Goal: Task Accomplishment & Management: Manage account settings

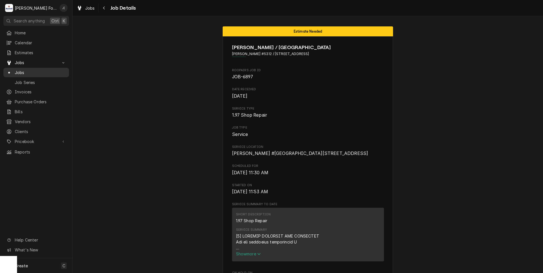
click at [42, 72] on span "Jobs" at bounding box center [40, 73] width 51 height 6
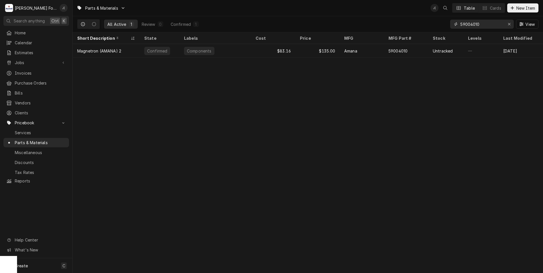
click at [511, 26] on icon "Erase input" at bounding box center [509, 24] width 3 height 4
click at [492, 24] on input "Dynamic Content Wrapper" at bounding box center [487, 24] width 53 height 9
type input "4602805"
drag, startPoint x: 509, startPoint y: 26, endPoint x: 504, endPoint y: 26, distance: 5.1
click at [509, 26] on div "Erase input" at bounding box center [510, 24] width 6 height 6
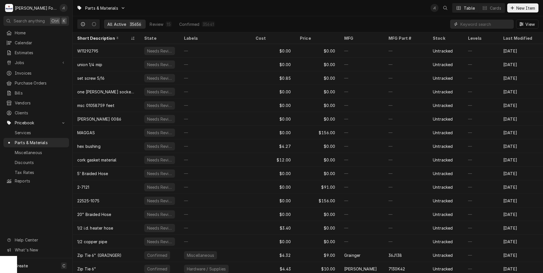
paste input "1906002"
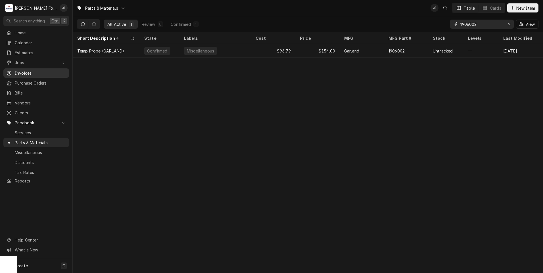
type input "1906002"
click at [512, 26] on div "Erase input" at bounding box center [510, 24] width 6 height 6
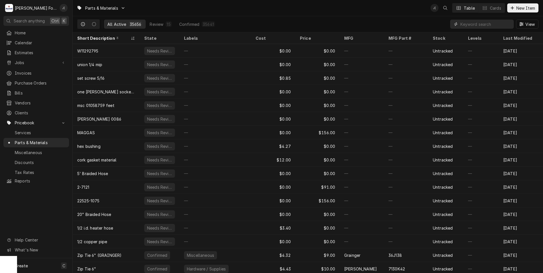
paste input "300867"
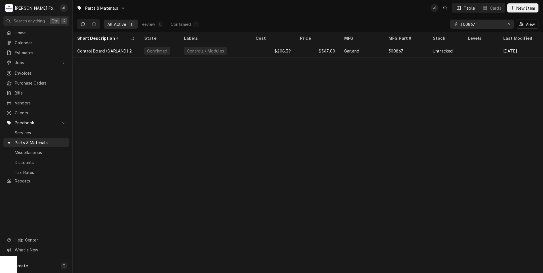
click at [266, 120] on div "Parts & Materials J( Table Cards New Item All Active 1 Review 0 Confirmed 1 300…" at bounding box center [308, 136] width 471 height 273
drag, startPoint x: 486, startPoint y: 26, endPoint x: 239, endPoint y: 9, distance: 247.8
click at [305, 12] on div "Parts & Materials J( Table Cards New Item All Active 1 Review 0 Confirmed 1 300…" at bounding box center [308, 16] width 471 height 32
drag, startPoint x: 488, startPoint y: 25, endPoint x: 366, endPoint y: 26, distance: 121.9
click at [408, 26] on div "All Active 1 Review 0 Confirmed 1 1906002 View" at bounding box center [307, 24] width 461 height 16
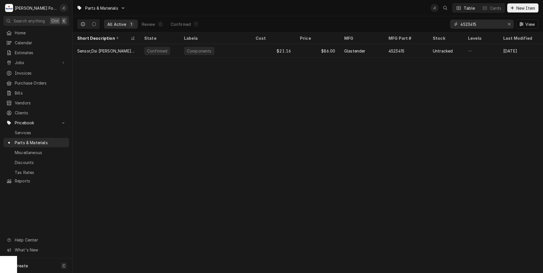
drag, startPoint x: 482, startPoint y: 25, endPoint x: 447, endPoint y: 25, distance: 35.2
click at [447, 25] on div "All Active 1 Review 0 Confirmed 1 4523415 View" at bounding box center [307, 24] width 461 height 16
type input "4523415"
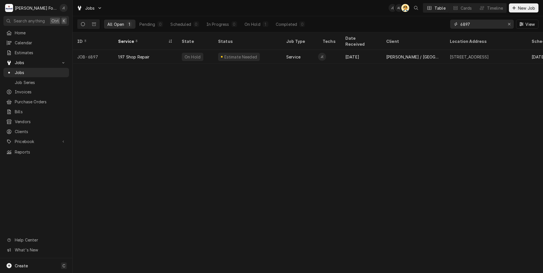
drag, startPoint x: 482, startPoint y: 26, endPoint x: 434, endPoint y: 25, distance: 48.9
click at [436, 25] on div "All Open 1 Pending 0 Scheduled 0 In Progress 0 On Hold 1 Completed 0 6897 View" at bounding box center [307, 24] width 461 height 16
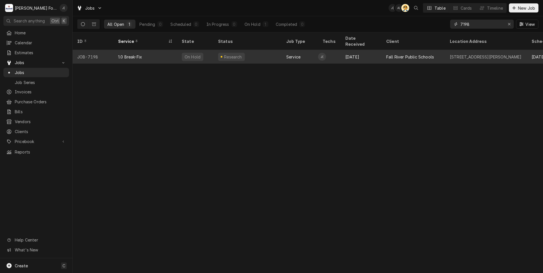
type input "7198"
click at [161, 50] on div "1.0 Break-Fix" at bounding box center [146, 57] width 64 height 14
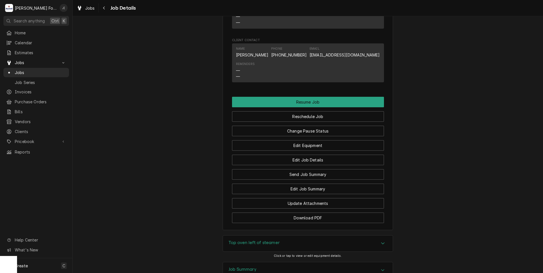
scroll to position [597, 0]
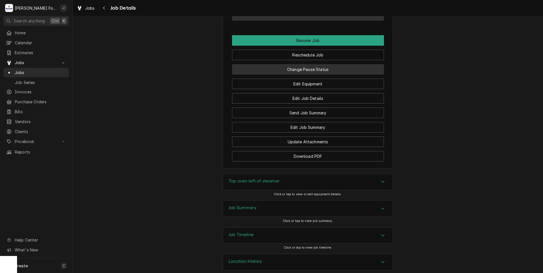
click at [301, 71] on button "Change Pause Status" at bounding box center [308, 69] width 152 height 11
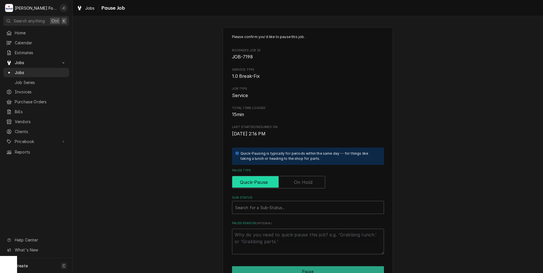
drag, startPoint x: 299, startPoint y: 178, endPoint x: 292, endPoint y: 190, distance: 14.2
click at [299, 178] on input "Pause Type" at bounding box center [279, 182] width 88 height 13
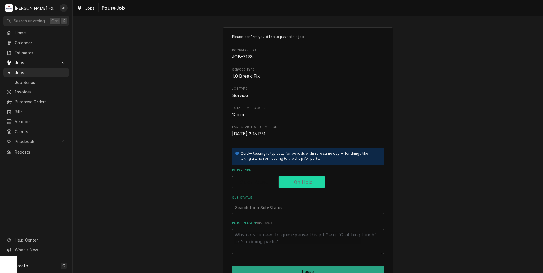
checkbox input "true"
click at [276, 211] on div "Sub-Status" at bounding box center [308, 208] width 146 height 10
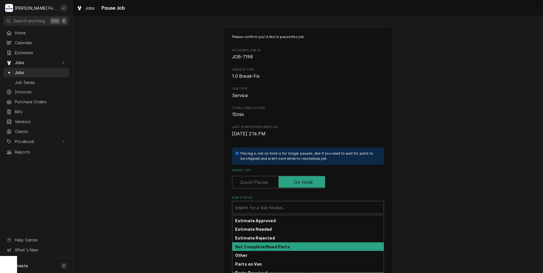
scroll to position [34, 0]
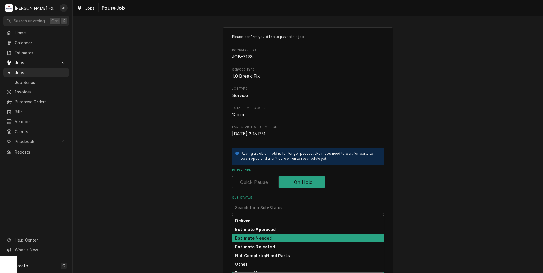
click at [264, 237] on strong "Estimate Needed" at bounding box center [253, 238] width 37 height 5
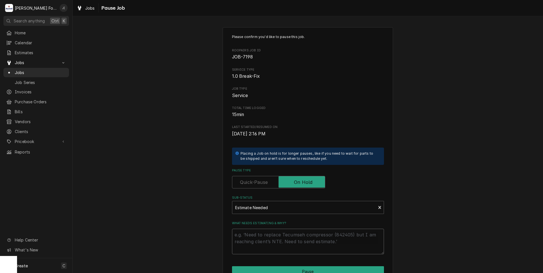
click at [263, 247] on textarea "What needs estimating & why?" at bounding box center [308, 242] width 152 height 26
type textarea "x"
type textarea "P"
type textarea "x"
type textarea "PR"
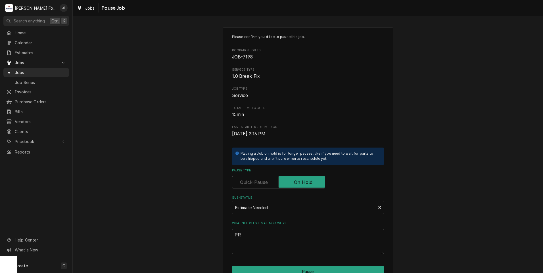
type textarea "x"
type textarea "PRI"
type textarea "x"
type textarea "PRIC"
type textarea "x"
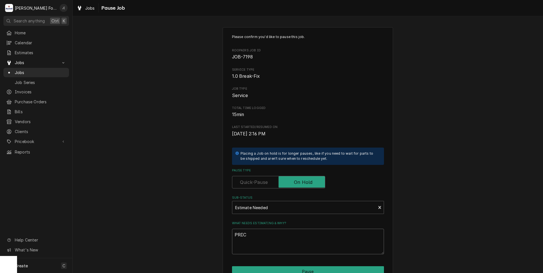
type textarea "PRICE"
type textarea "x"
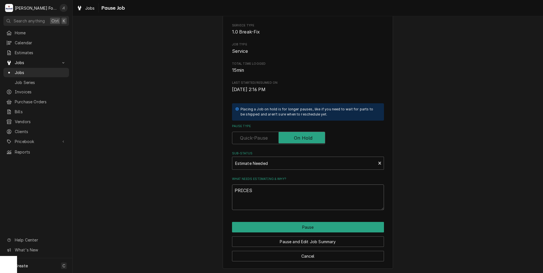
scroll to position [45, 0]
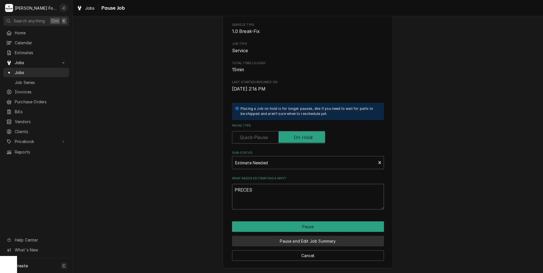
type textarea "PRICES"
click at [293, 239] on button "Pause and Edit Job Summary" at bounding box center [308, 241] width 152 height 11
type textarea "x"
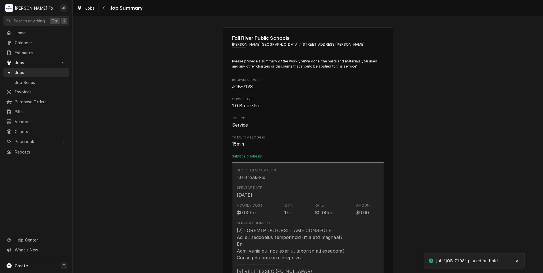
type textarea "x"
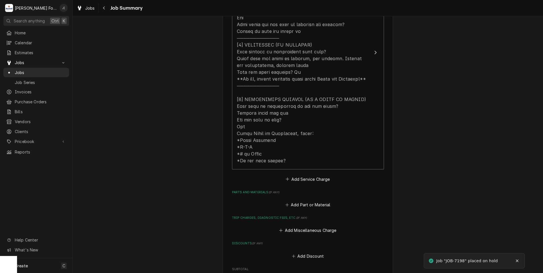
scroll to position [284, 0]
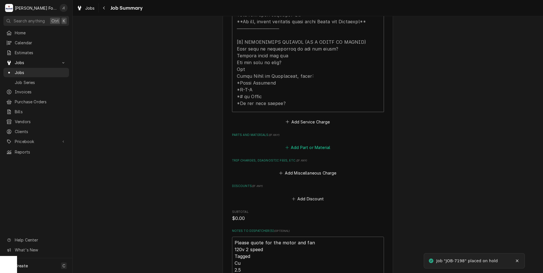
click at [316, 145] on button "Add Part or Material" at bounding box center [307, 148] width 47 height 8
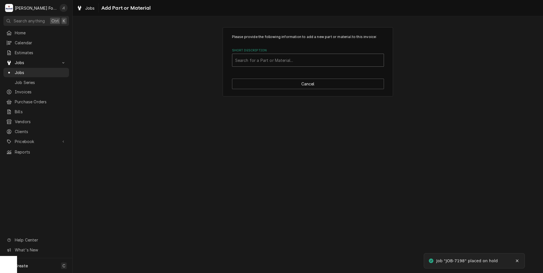
click at [283, 61] on div "Short Description" at bounding box center [308, 60] width 146 height 10
type input "4602805"
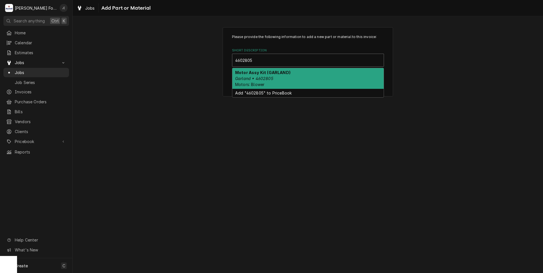
click at [276, 77] on div "Motor Assy Kit (GARLAND) Garland • 4602805 Motors: Blower" at bounding box center [307, 78] width 151 height 21
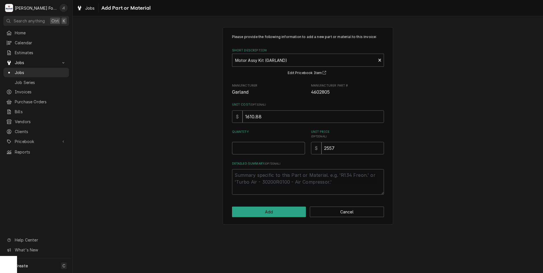
click at [276, 150] on input "Quantity" at bounding box center [268, 148] width 73 height 13
type textarea "x"
type input "1"
click at [276, 215] on button "Add" at bounding box center [269, 212] width 74 height 11
type textarea "x"
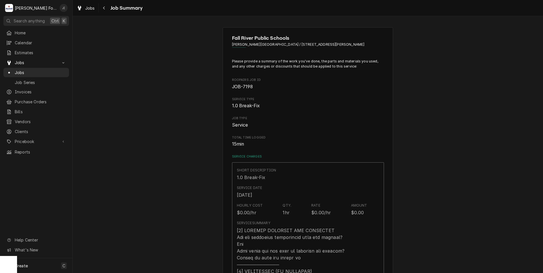
scroll to position [284, 0]
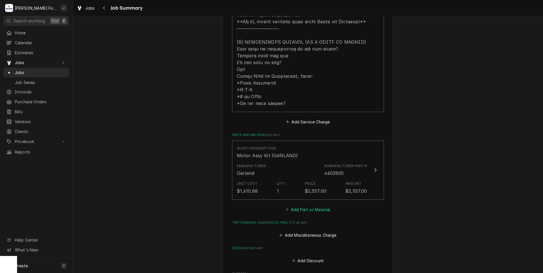
click at [292, 206] on button "Add Part or Material" at bounding box center [307, 210] width 47 height 8
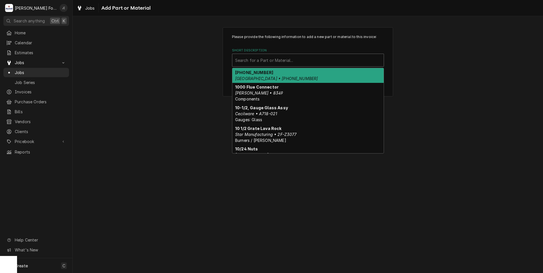
click at [311, 62] on div "Short Description" at bounding box center [308, 60] width 146 height 10
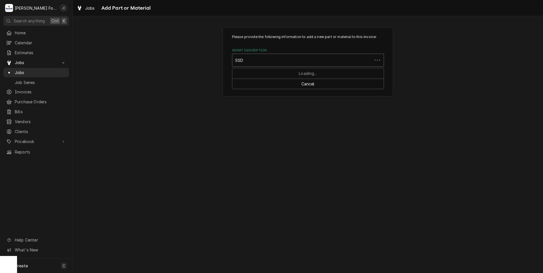
type input "SSDT"
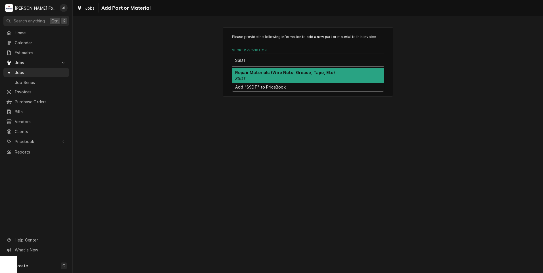
click at [304, 74] on strong "Repair Materials (Wire Nuts, Grease, Tape, Etc)" at bounding box center [285, 72] width 100 height 5
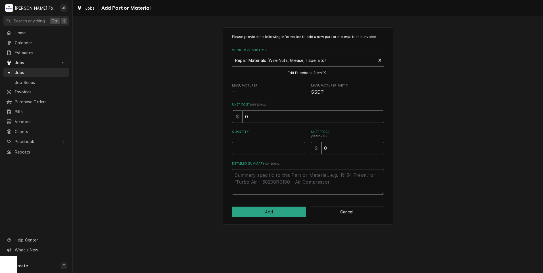
click at [278, 144] on input "Quantity" at bounding box center [268, 148] width 73 height 13
type textarea "x"
type input "1"
type textarea "x"
type input "2"
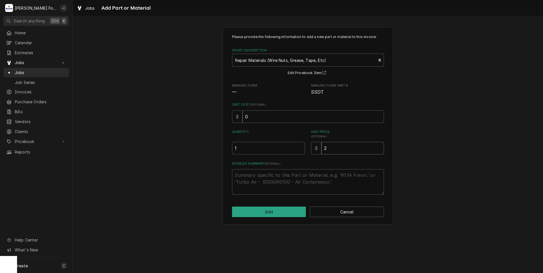
type textarea "x"
type input "20"
type textarea "x"
type input "202"
type textarea "x"
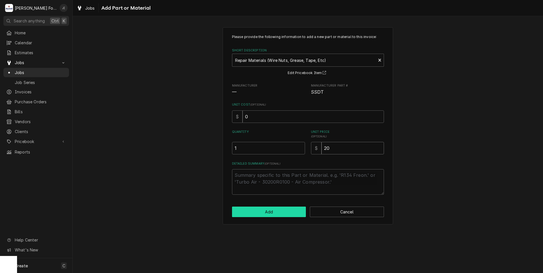
type input "20"
click at [276, 209] on button "Add" at bounding box center [269, 212] width 74 height 11
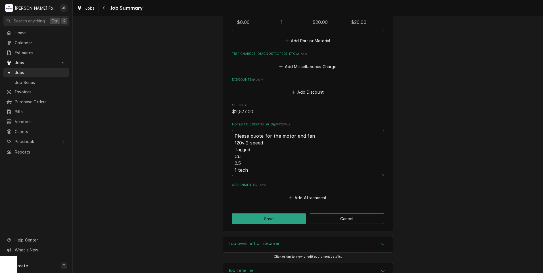
scroll to position [532, 0]
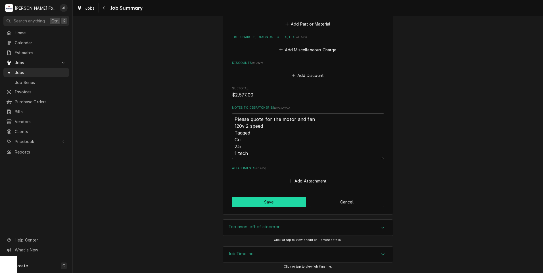
click at [271, 204] on button "Save" at bounding box center [269, 202] width 74 height 11
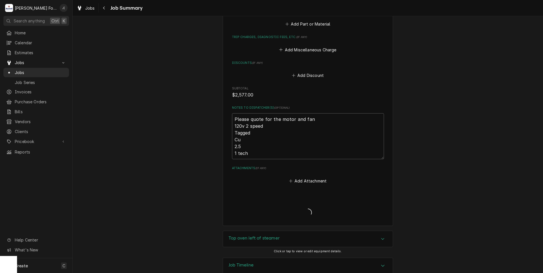
type textarea "x"
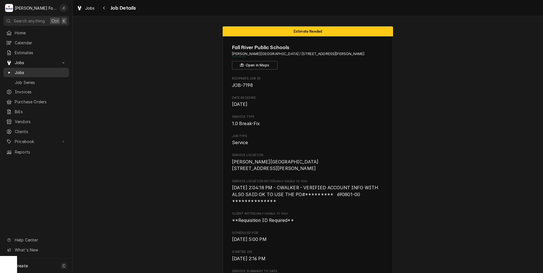
click at [46, 73] on div "Jobs" at bounding box center [36, 72] width 63 height 7
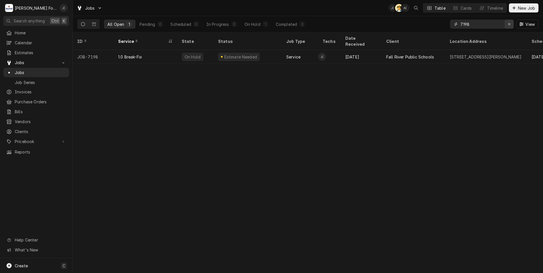
click at [510, 24] on icon "Erase input" at bounding box center [509, 24] width 3 height 4
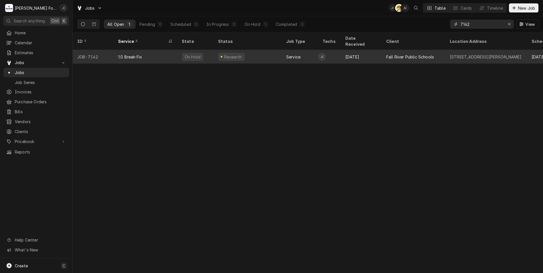
type input "7142"
click at [158, 53] on div "1.0 Break-Fix" at bounding box center [146, 57] width 64 height 14
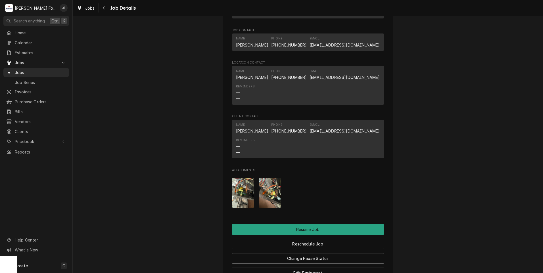
scroll to position [568, 0]
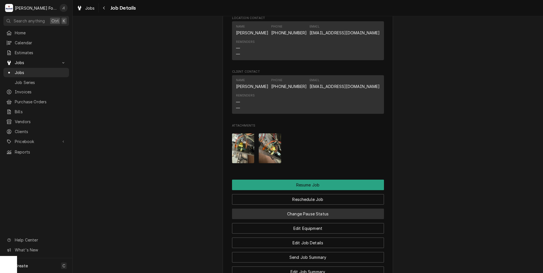
click at [330, 217] on button "Change Pause Status" at bounding box center [308, 214] width 152 height 11
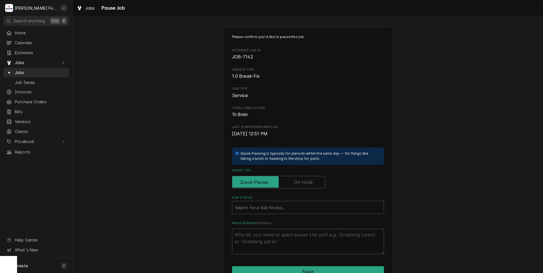
click at [294, 181] on label "Pause Type" at bounding box center [278, 182] width 93 height 13
click at [294, 181] on input "Pause Type" at bounding box center [279, 182] width 88 height 13
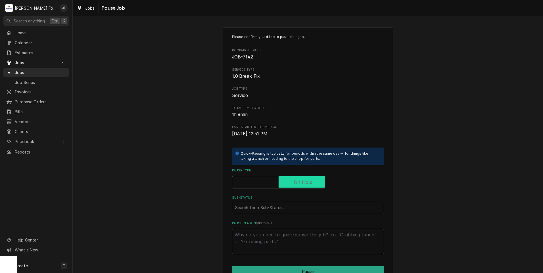
checkbox input "true"
click at [283, 205] on div "Sub-Status" at bounding box center [308, 208] width 146 height 10
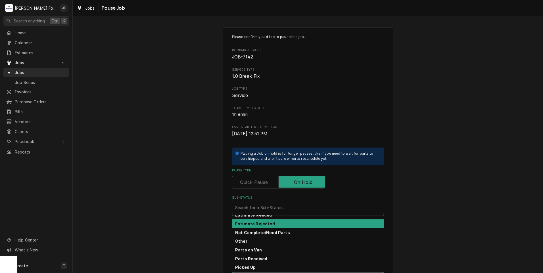
scroll to position [28, 0]
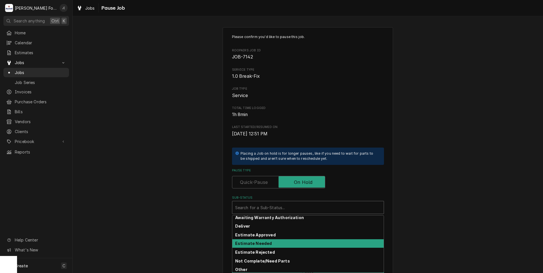
click at [261, 240] on div "Estimate Needed" at bounding box center [307, 244] width 151 height 9
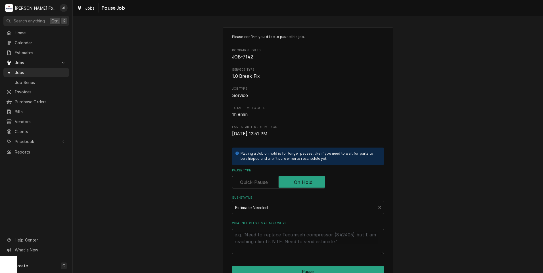
click at [261, 242] on textarea "What needs estimating & why?" at bounding box center [308, 242] width 152 height 26
type textarea "x"
type textarea "P"
type textarea "x"
type textarea "PR"
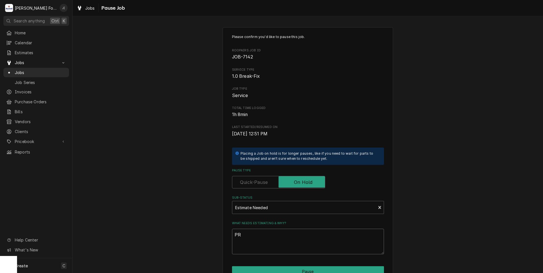
type textarea "x"
type textarea "PRI"
type textarea "x"
type textarea "PRIC"
type textarea "x"
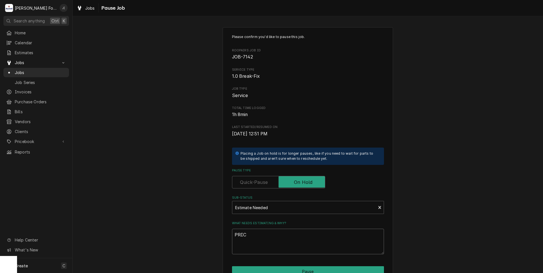
type textarea "PRICE"
type textarea "x"
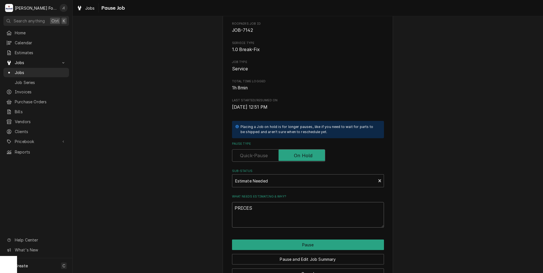
scroll to position [45, 0]
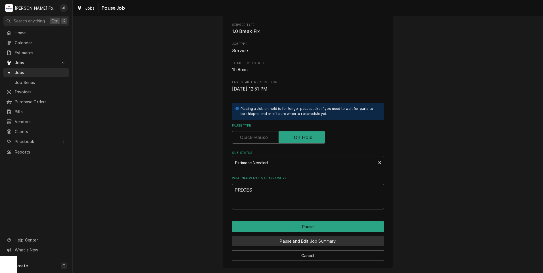
type textarea "PRICES"
click at [277, 240] on button "Pause and Edit Job Summary" at bounding box center [308, 241] width 152 height 11
type textarea "x"
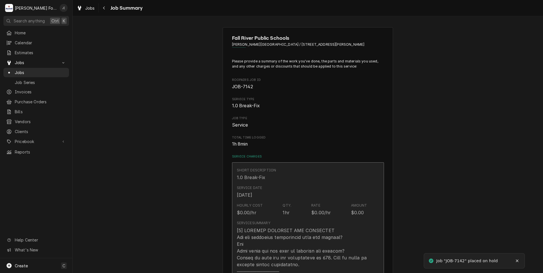
type textarea "x"
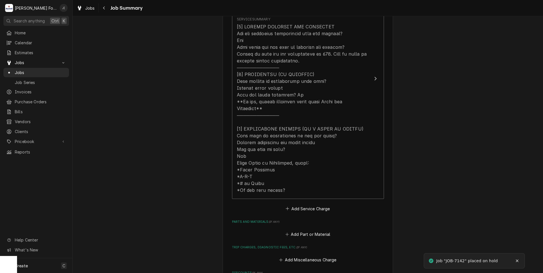
scroll to position [256, 0]
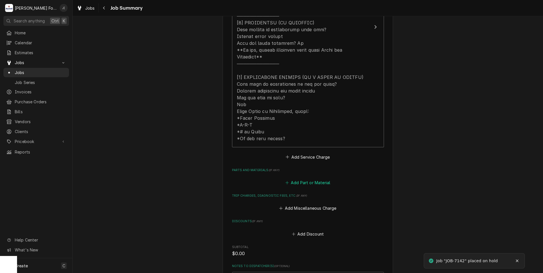
click at [294, 179] on button "Add Part or Material" at bounding box center [307, 183] width 47 height 8
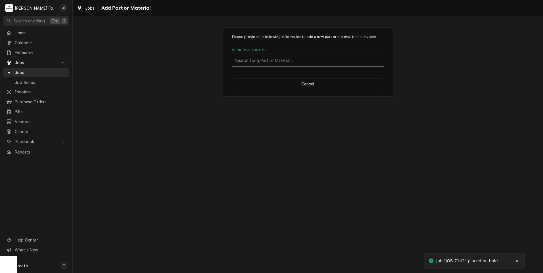
click at [249, 63] on div "Short Description" at bounding box center [308, 60] width 146 height 10
type input "300867"
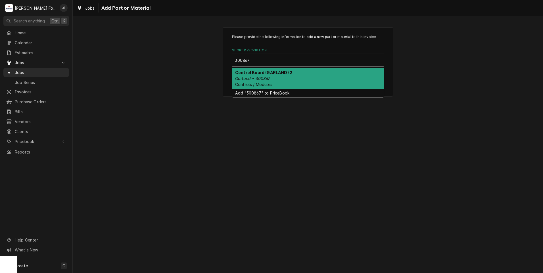
click at [256, 77] on em "Garland • 300867" at bounding box center [252, 78] width 35 height 5
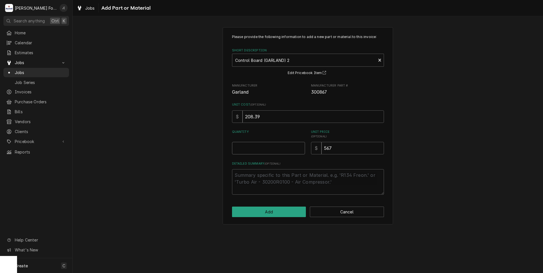
click at [267, 142] on input "Quantity" at bounding box center [268, 148] width 73 height 13
type textarea "x"
type input "1"
click at [265, 214] on button "Add" at bounding box center [269, 212] width 74 height 11
type textarea "x"
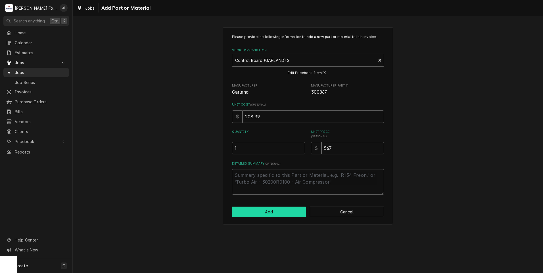
scroll to position [256, 0]
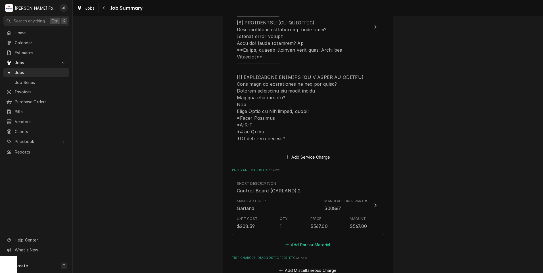
click at [299, 242] on button "Add Part or Material" at bounding box center [307, 245] width 47 height 8
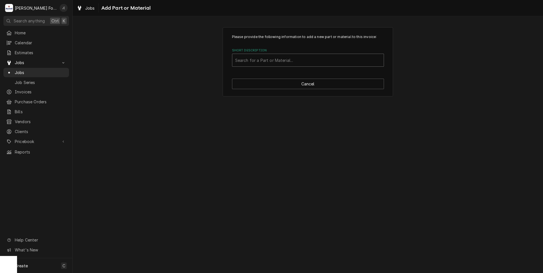
click at [302, 61] on div "Short Description" at bounding box center [308, 60] width 146 height 10
type input "1906002"
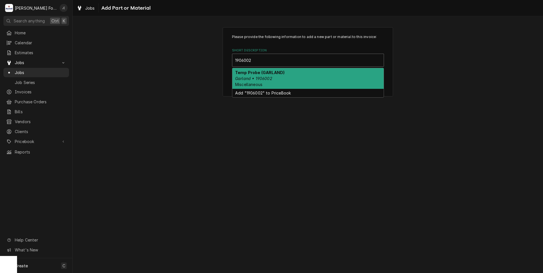
click at [288, 75] on div "Temp Probe (GARLAND) Garland • 1906002 Miscellaneous" at bounding box center [307, 78] width 151 height 21
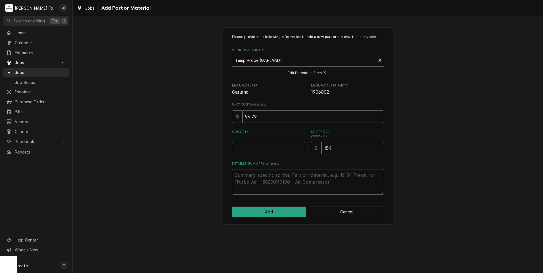
click at [280, 152] on input "Quantity" at bounding box center [268, 148] width 73 height 13
type textarea "x"
type input "1"
click at [272, 214] on button "Add" at bounding box center [269, 212] width 74 height 11
type textarea "x"
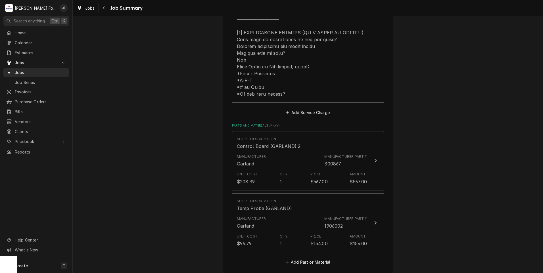
scroll to position [341, 0]
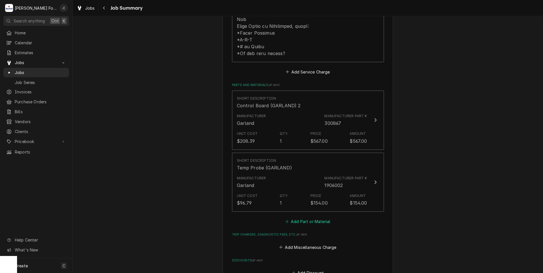
click at [318, 218] on button "Add Part or Material" at bounding box center [307, 222] width 47 height 8
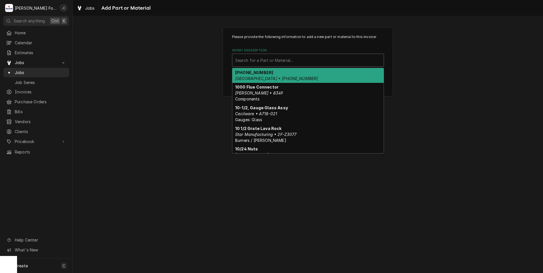
click at [268, 61] on div "Short Description" at bounding box center [308, 60] width 146 height 10
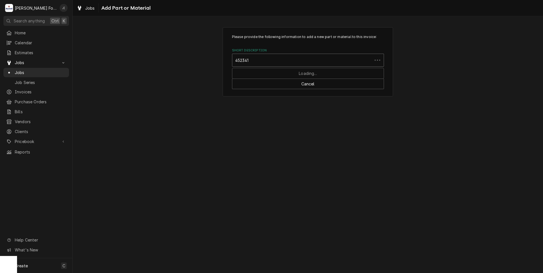
type input "4523415"
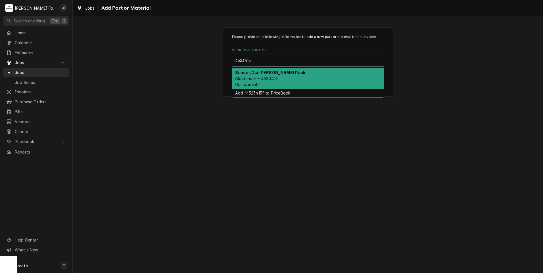
click at [267, 72] on strong "Sensor,Dsi Burmer Pack" at bounding box center [270, 72] width 70 height 5
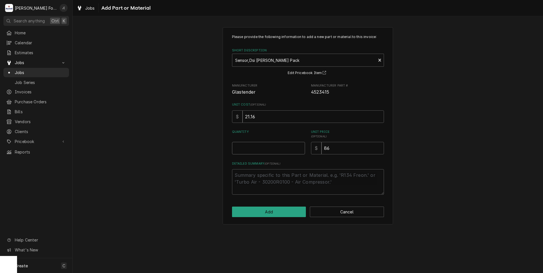
click at [256, 145] on input "Quantity" at bounding box center [268, 148] width 73 height 13
type textarea "x"
type input "1"
click at [269, 214] on button "Add" at bounding box center [269, 212] width 74 height 11
type textarea "x"
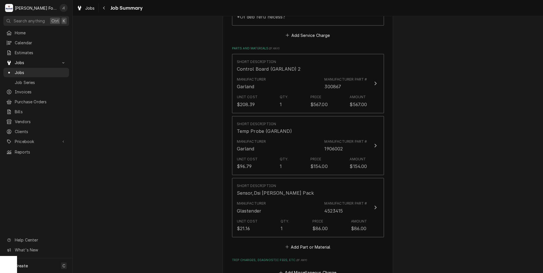
scroll to position [455, 0]
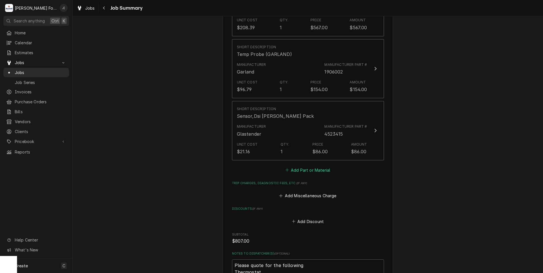
click at [312, 166] on button "Add Part or Material" at bounding box center [307, 170] width 47 height 8
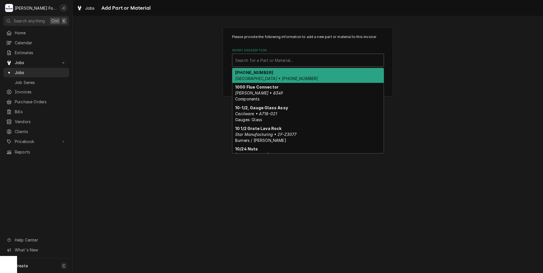
click at [298, 60] on div "Short Description" at bounding box center [308, 60] width 146 height 10
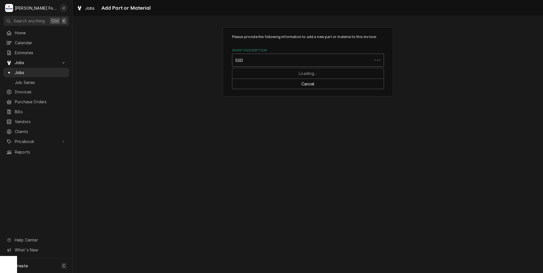
type input "SSDT"
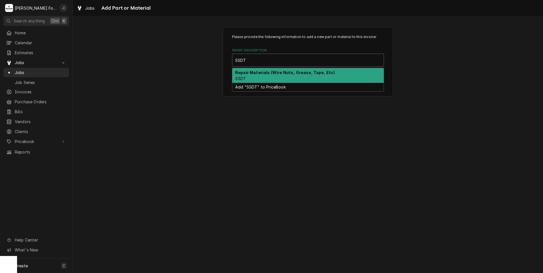
click at [291, 71] on strong "Repair Materials (Wire Nuts, Grease, Tape, Etc)" at bounding box center [285, 72] width 100 height 5
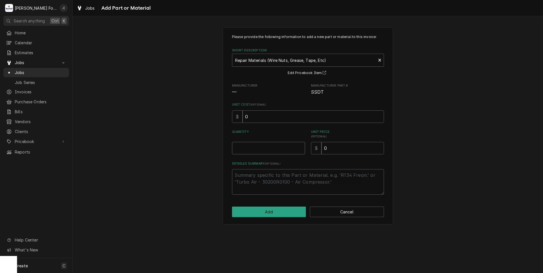
click at [247, 149] on input "Quantity" at bounding box center [268, 148] width 73 height 13
type textarea "x"
type input "1"
type textarea "x"
type input "1"
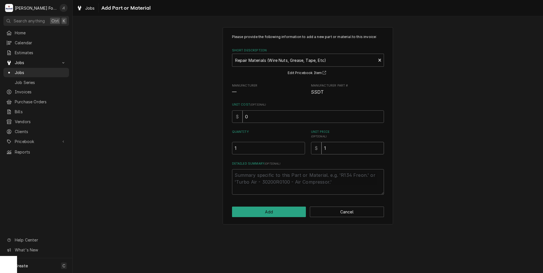
type textarea "x"
type input "18"
click at [278, 209] on button "Add" at bounding box center [269, 212] width 74 height 11
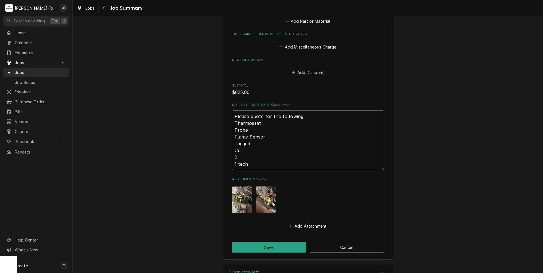
scroll to position [704, 0]
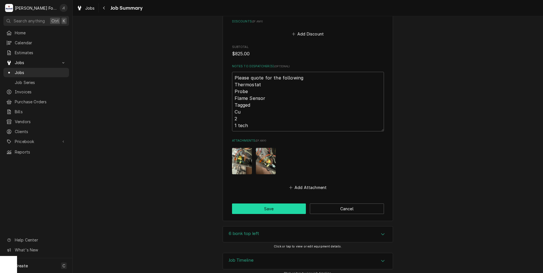
click at [254, 204] on button "Save" at bounding box center [269, 209] width 74 height 11
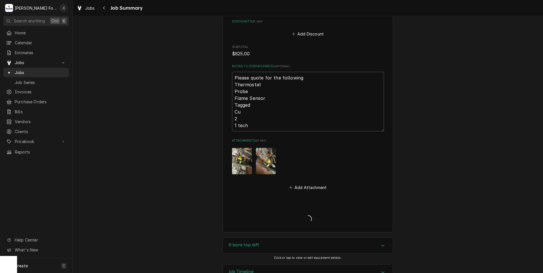
type textarea "x"
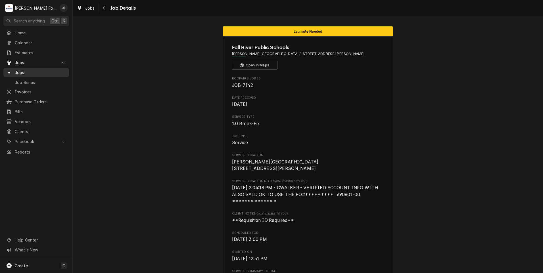
click at [24, 72] on span "Jobs" at bounding box center [40, 73] width 51 height 6
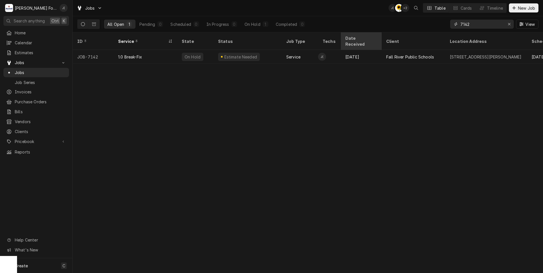
drag, startPoint x: 476, startPoint y: 24, endPoint x: 372, endPoint y: 38, distance: 105.0
click at [372, 38] on div "Jobs J( C( + 2 Table Cards Timeline New Job All Open 1 Pending 0 Scheduled 0 In…" at bounding box center [308, 136] width 471 height 273
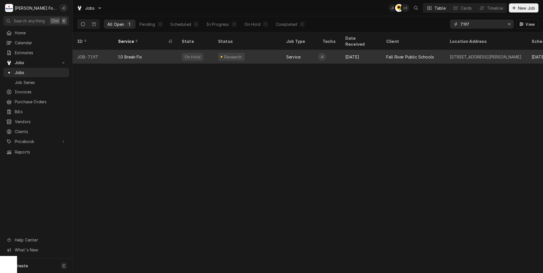
type input "7197"
click at [189, 54] on div "On Hold" at bounding box center [192, 57] width 17 height 6
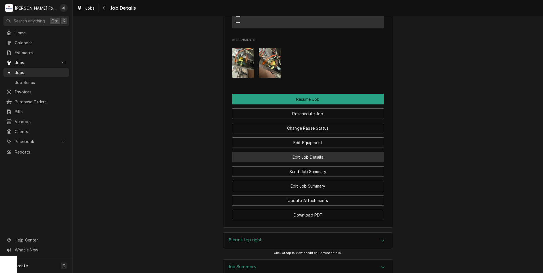
scroll to position [597, 0]
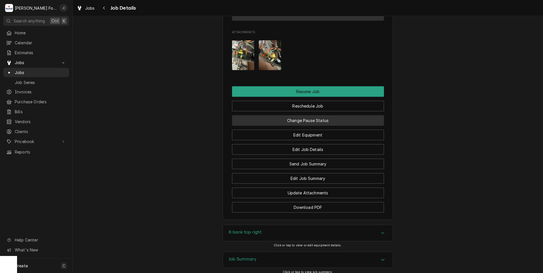
click at [326, 121] on button "Change Pause Status" at bounding box center [308, 120] width 152 height 11
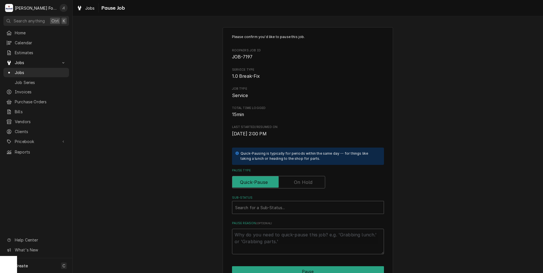
drag, startPoint x: 301, startPoint y: 180, endPoint x: 294, endPoint y: 183, distance: 7.5
click at [298, 181] on label "Pause Type" at bounding box center [278, 182] width 93 height 13
click at [298, 181] on input "Pause Type" at bounding box center [279, 182] width 88 height 13
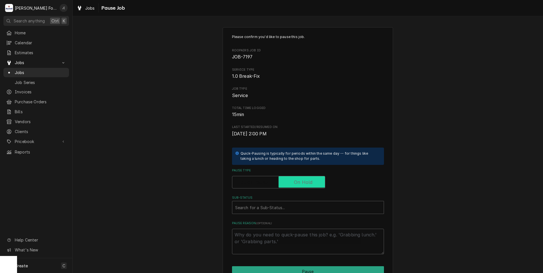
checkbox input "true"
drag, startPoint x: 274, startPoint y: 208, endPoint x: 271, endPoint y: 211, distance: 3.8
click at [272, 209] on div "Sub-Status" at bounding box center [308, 208] width 146 height 10
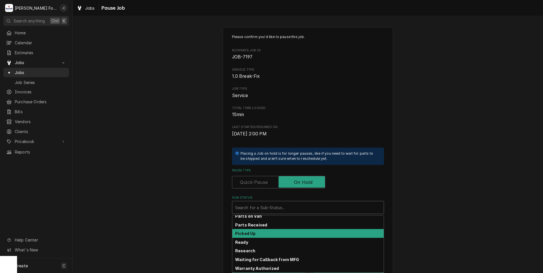
scroll to position [91, 0]
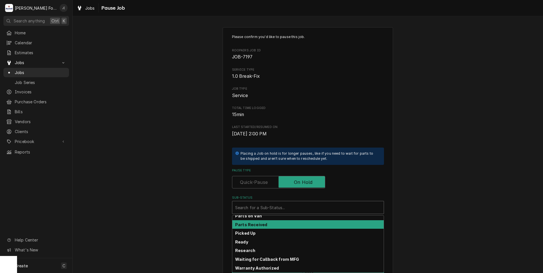
click at [257, 225] on strong "Parts Received" at bounding box center [251, 224] width 32 height 5
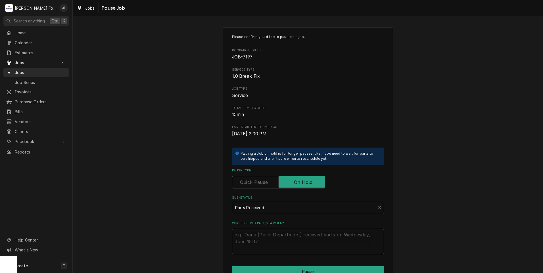
click at [257, 239] on textarea "Who received part(s) & when?" at bounding box center [308, 242] width 152 height 26
type textarea "x"
type textarea "0"
type textarea "x"
type textarea "09"
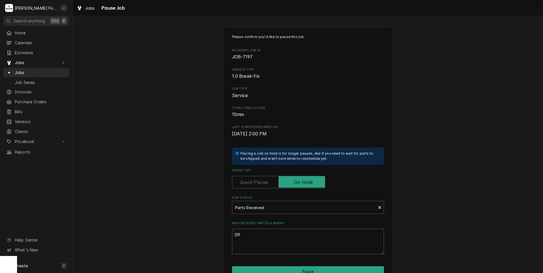
type textarea "x"
type textarea "09/"
type textarea "x"
type textarea "09/0"
type textarea "x"
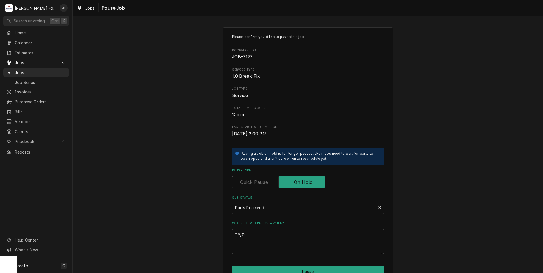
type textarea "09/04"
type textarea "x"
type textarea "09/04/"
type textarea "x"
type textarea "09/04/2"
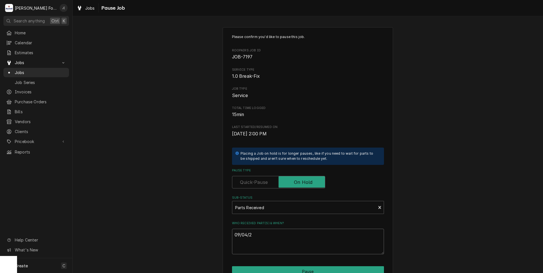
type textarea "x"
type textarea "09/04/22"
type textarea "x"
type textarea "09/04/2"
type textarea "x"
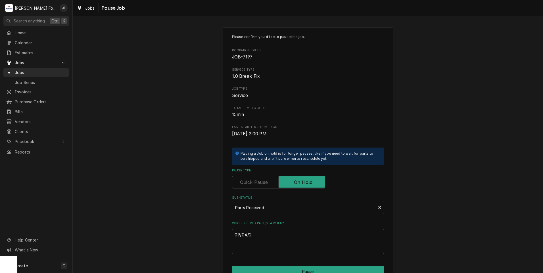
type textarea "09/04/20"
type textarea "x"
type textarea "09/04/202"
type textarea "x"
type textarea "09/04/2025"
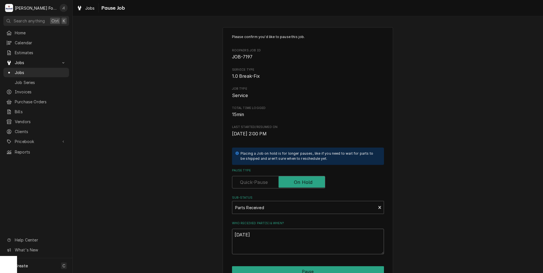
type textarea "x"
type textarea "09/04/202"
type textarea "x"
type textarea "[DATE]"
type textarea "x"
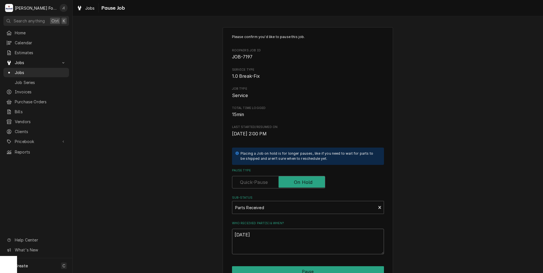
type textarea "09/04/2"
type textarea "x"
type textarea "09/04/"
type textarea "x"
type textarea "09/04"
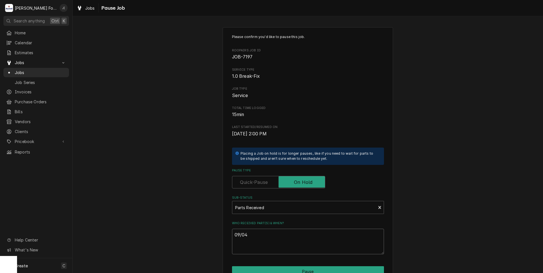
type textarea "x"
type textarea "09/0"
type textarea "x"
type textarea "09/"
type textarea "x"
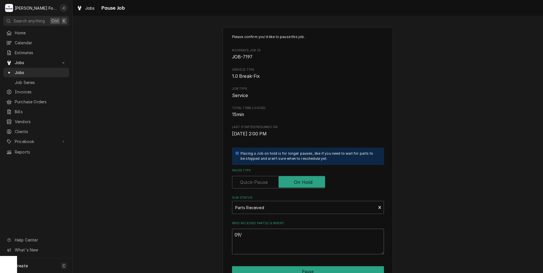
type textarea "09"
type textarea "x"
type textarea "0"
type textarea "x"
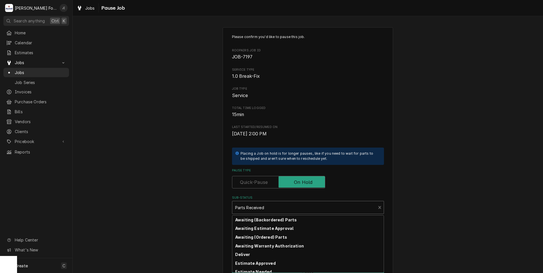
click at [264, 209] on div "Sub-Status" at bounding box center [304, 208] width 138 height 10
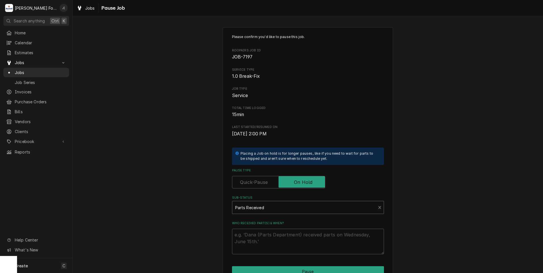
click at [264, 209] on div "Sub-Status" at bounding box center [304, 208] width 138 height 10
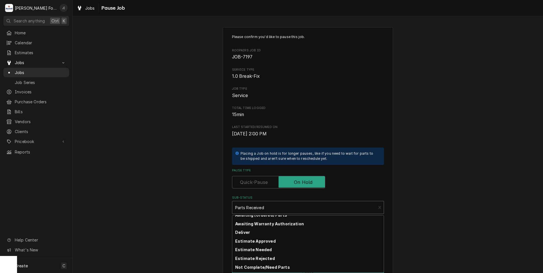
type textarea "x"
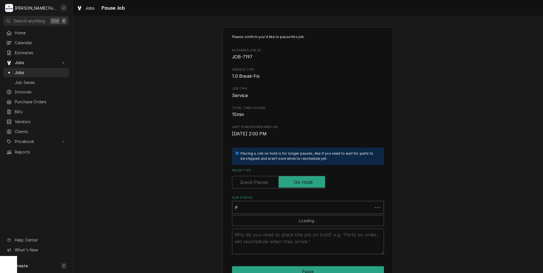
scroll to position [0, 0]
type input "P"
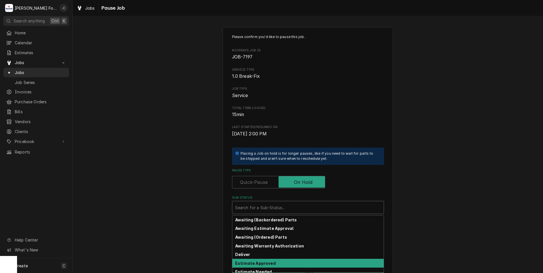
scroll to position [28, 0]
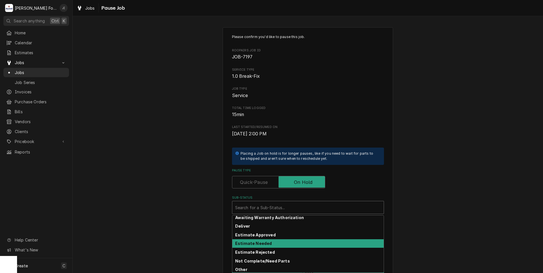
click at [276, 246] on div "Estimate Needed" at bounding box center [307, 244] width 151 height 9
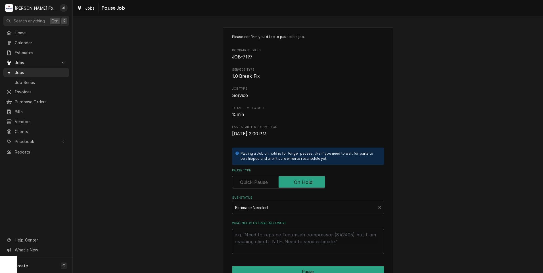
click at [276, 246] on textarea "What needs estimating & why?" at bounding box center [308, 242] width 152 height 26
type textarea "x"
type textarea "P"
type textarea "x"
type textarea "PR"
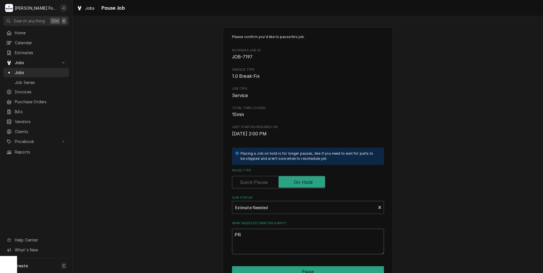
type textarea "x"
type textarea "PRI"
type textarea "x"
type textarea "PRIC"
type textarea "x"
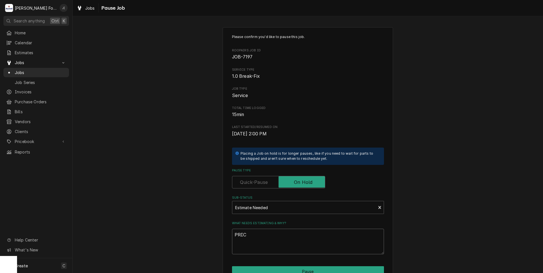
type textarea "PRICE"
type textarea "x"
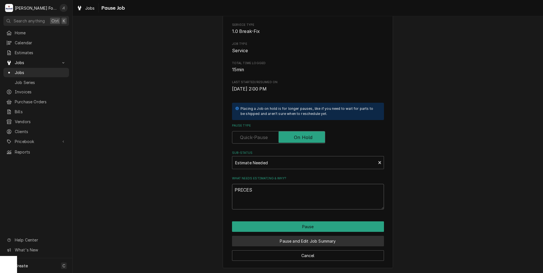
type textarea "PRICES"
click at [284, 239] on button "Pause and Edit Job Summary" at bounding box center [308, 241] width 152 height 11
type textarea "x"
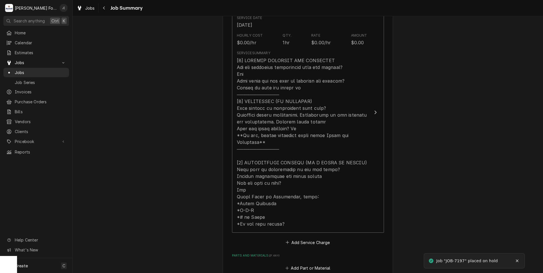
scroll to position [256, 0]
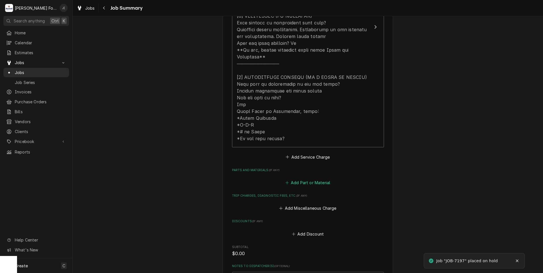
click at [313, 179] on button "Add Part or Material" at bounding box center [307, 183] width 47 height 8
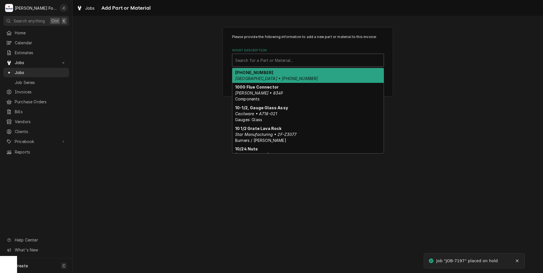
click at [256, 59] on div "Short Description" at bounding box center [308, 60] width 146 height 10
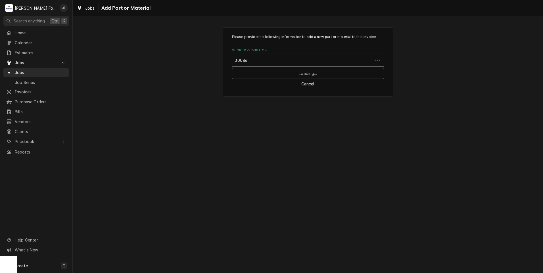
type input "300867"
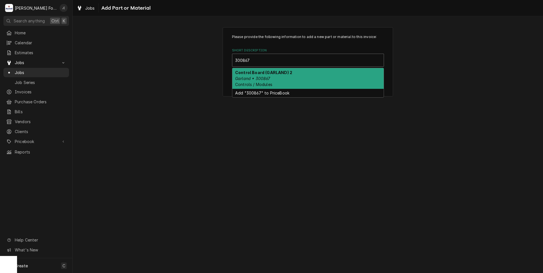
click at [278, 84] on div "Control Board (GARLAND) 2 Garland • 300867 Controls / Modules" at bounding box center [307, 78] width 151 height 21
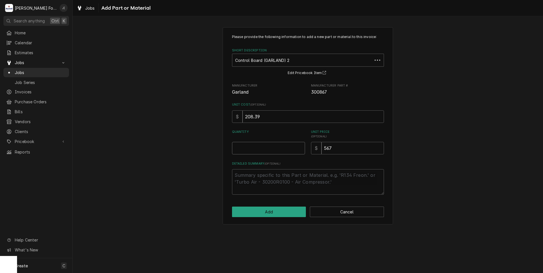
click at [263, 149] on input "Quantity" at bounding box center [268, 148] width 73 height 13
type textarea "x"
type input "1"
click at [261, 212] on button "Add" at bounding box center [269, 212] width 74 height 11
type textarea "x"
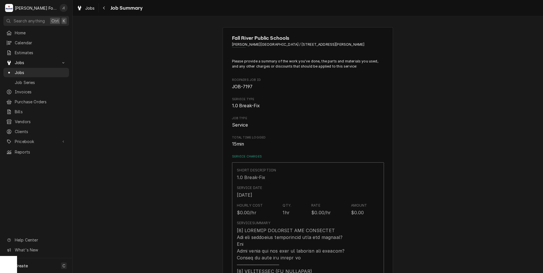
scroll to position [256, 0]
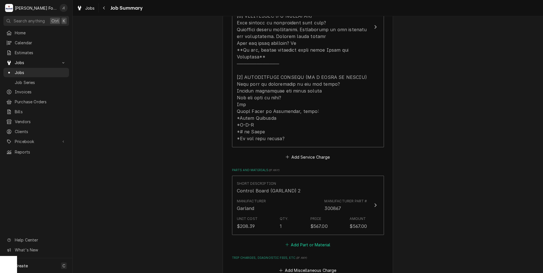
click at [295, 241] on button "Add Part or Material" at bounding box center [307, 245] width 47 height 8
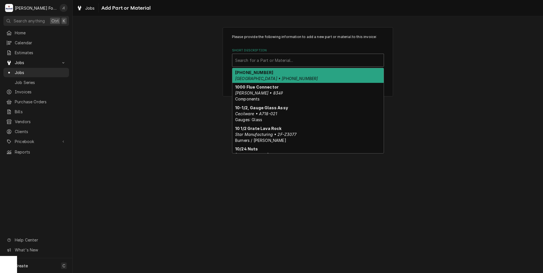
click at [293, 55] on div "Search for a Part or Material..." at bounding box center [307, 60] width 151 height 13
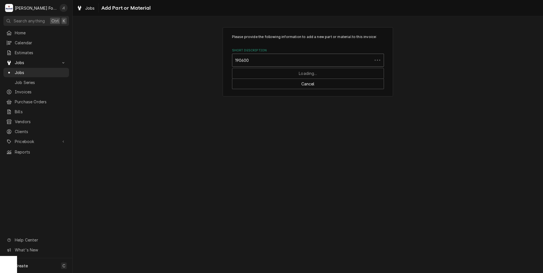
type input "1906002"
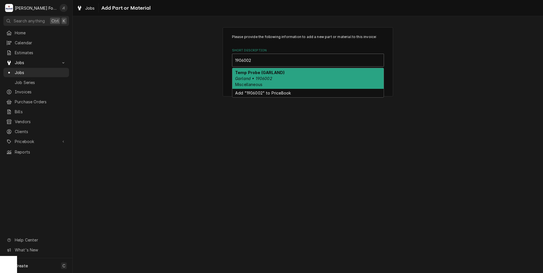
click at [270, 80] on div "Temp Probe (GARLAND) Garland • 1906002 Miscellaneous" at bounding box center [307, 78] width 151 height 21
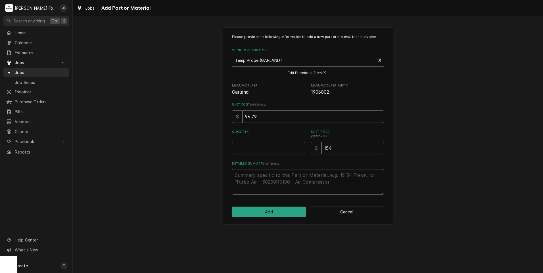
click at [268, 141] on div "Quantity" at bounding box center [268, 142] width 73 height 25
click at [269, 151] on input "Quantity" at bounding box center [268, 148] width 73 height 13
type textarea "x"
type input "1"
click at [268, 209] on button "Add" at bounding box center [269, 212] width 74 height 11
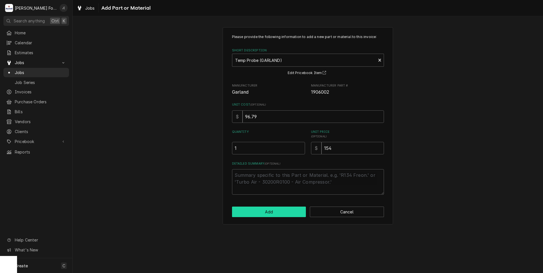
type textarea "x"
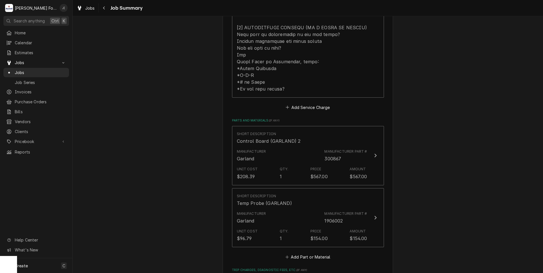
scroll to position [369, 0]
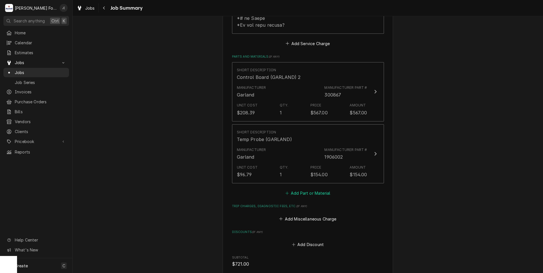
click at [324, 190] on button "Add Part or Material" at bounding box center [307, 194] width 47 height 8
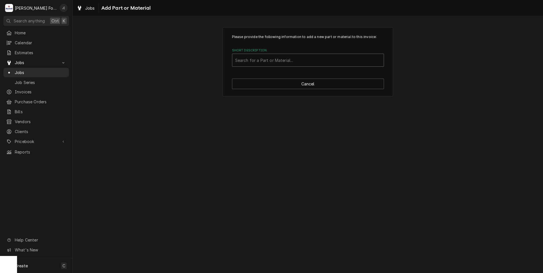
click at [283, 61] on div "Short Description" at bounding box center [308, 60] width 146 height 10
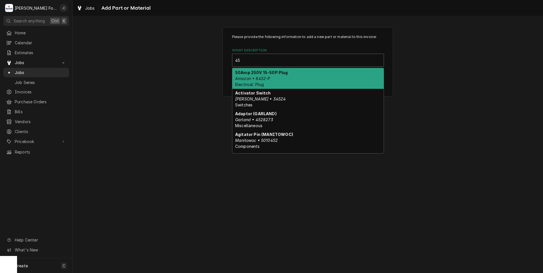
type input "4"
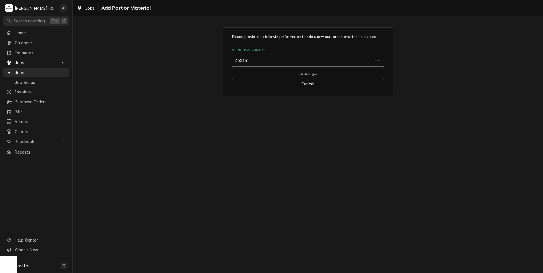
type input "4523415"
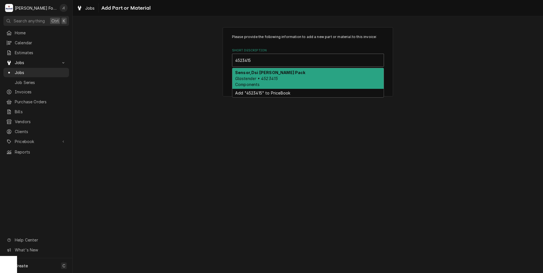
click at [290, 81] on div "Sensor,Dsi Burmer Pack Glastender • 4523415 Components" at bounding box center [307, 78] width 151 height 21
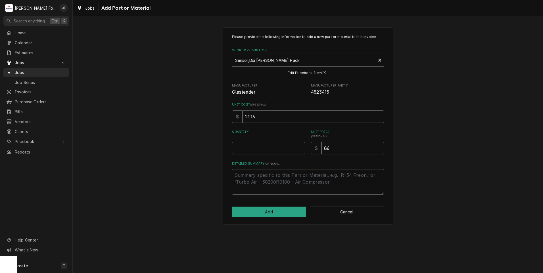
click at [263, 150] on input "Quantity" at bounding box center [268, 148] width 73 height 13
type textarea "x"
type input "1"
click at [298, 215] on button "Add" at bounding box center [269, 212] width 74 height 11
type textarea "x"
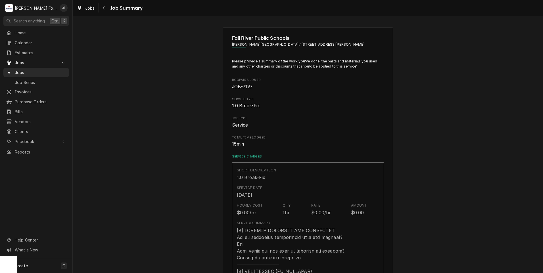
scroll to position [369, 0]
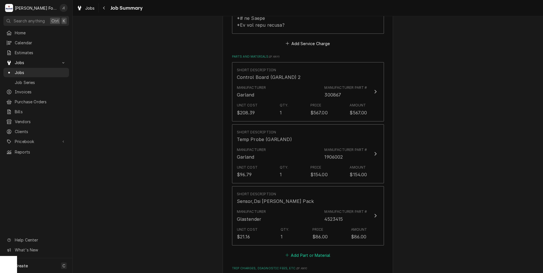
click at [309, 251] on button "Add Part or Material" at bounding box center [307, 255] width 47 height 8
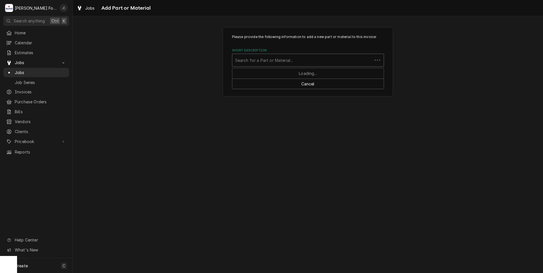
click at [284, 63] on div "Short Description" at bounding box center [302, 60] width 134 height 10
type input "SSDT"
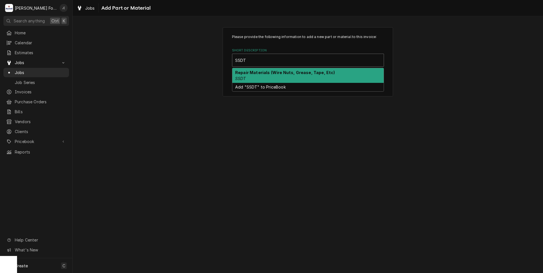
click at [273, 75] on div "Repair Materials (Wire Nuts, Grease, Tape, Etc) SSDT" at bounding box center [307, 75] width 151 height 15
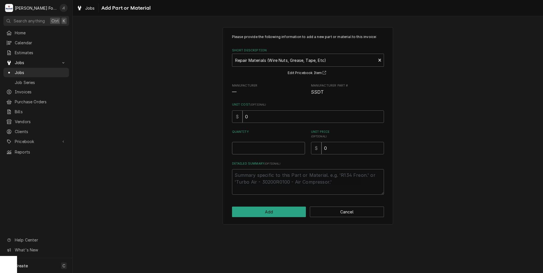
click at [264, 151] on input "Quantity" at bounding box center [268, 148] width 73 height 13
type textarea "x"
type input "1"
type textarea "x"
type input "1"
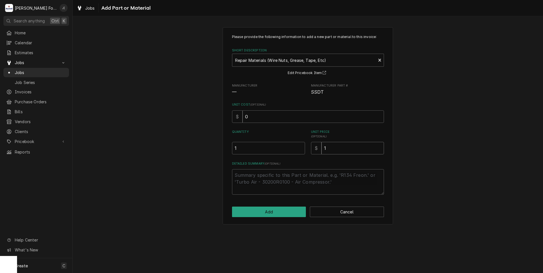
type textarea "x"
type input "18"
click at [272, 209] on button "Add" at bounding box center [269, 212] width 74 height 11
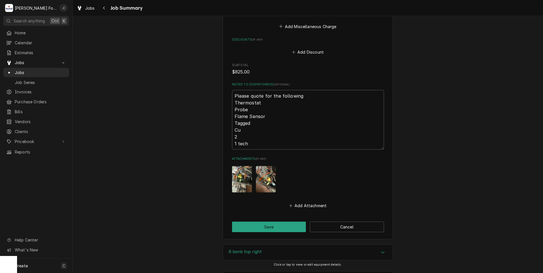
scroll to position [704, 0]
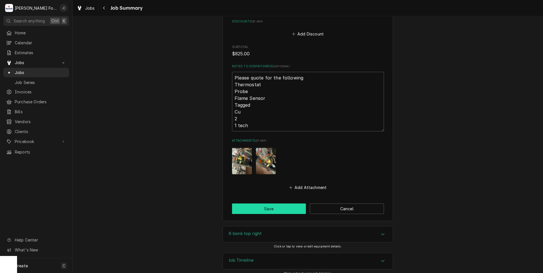
click at [257, 204] on button "Save" at bounding box center [269, 209] width 74 height 11
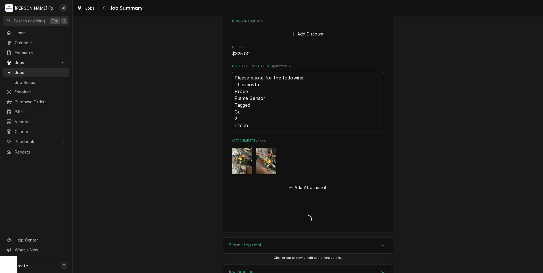
type textarea "x"
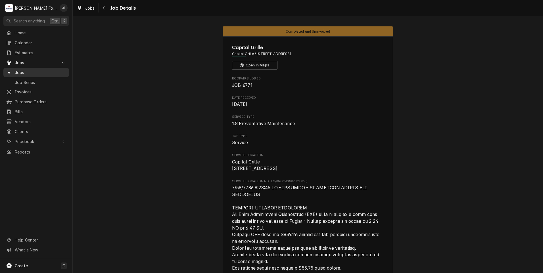
click at [30, 70] on span "Jobs" at bounding box center [40, 73] width 51 height 6
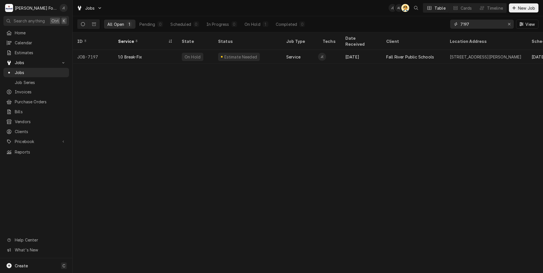
click at [509, 25] on icon "Erase input" at bounding box center [509, 24] width 3 height 4
click at [487, 24] on input "Dynamic Content Wrapper" at bounding box center [487, 24] width 53 height 9
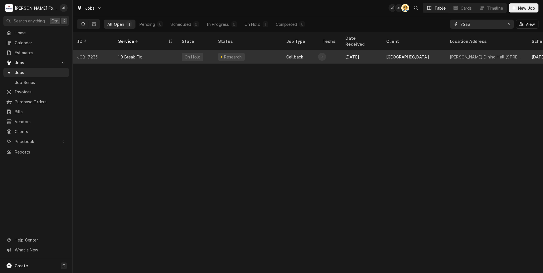
type input "7233"
click at [106, 51] on div "JOB-7233" at bounding box center [93, 57] width 41 height 14
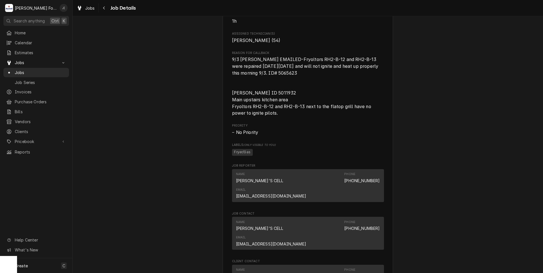
scroll to position [654, 0]
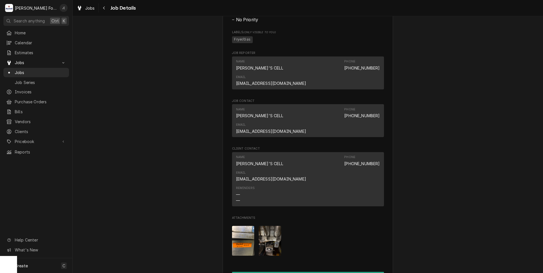
click at [236, 226] on img "Attachments" at bounding box center [243, 241] width 22 height 30
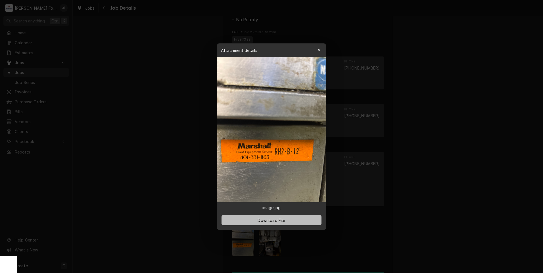
click at [267, 221] on span "Download File" at bounding box center [272, 220] width 30 height 6
drag, startPoint x: 140, startPoint y: 167, endPoint x: 189, endPoint y: 161, distance: 49.6
click at [140, 167] on div at bounding box center [271, 136] width 543 height 273
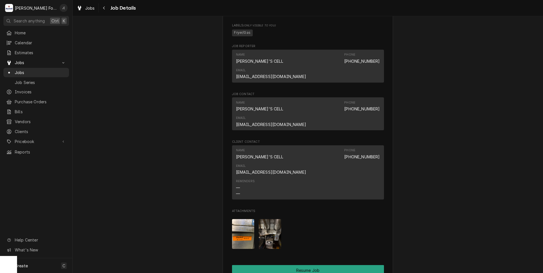
scroll to position [767, 0]
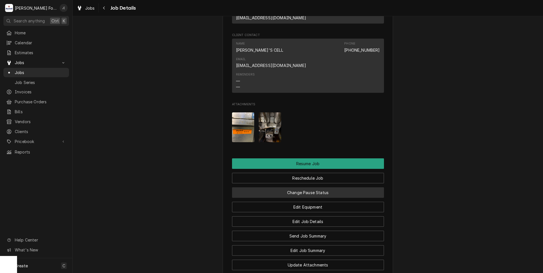
click at [267, 188] on button "Change Pause Status" at bounding box center [308, 193] width 152 height 11
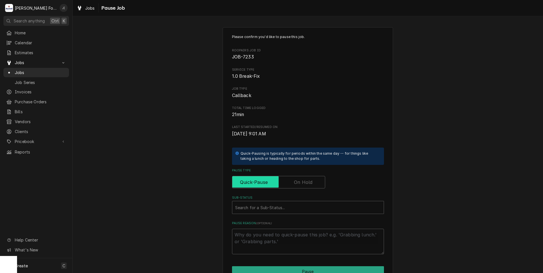
click at [290, 180] on input "Pause Type" at bounding box center [279, 182] width 88 height 13
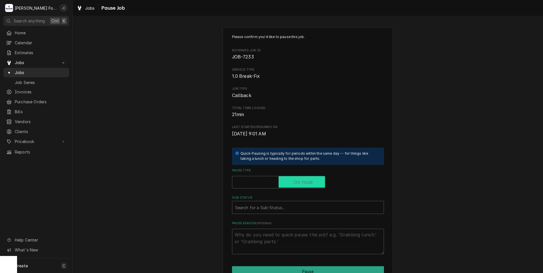
checkbox input "true"
click at [276, 205] on div "Sub-Status" at bounding box center [308, 208] width 146 height 10
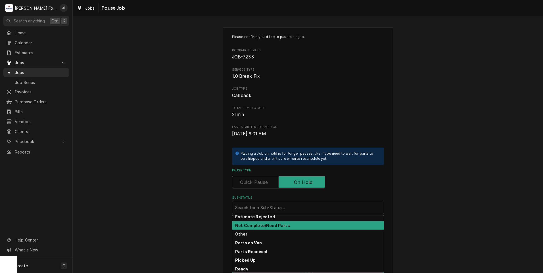
scroll to position [91, 0]
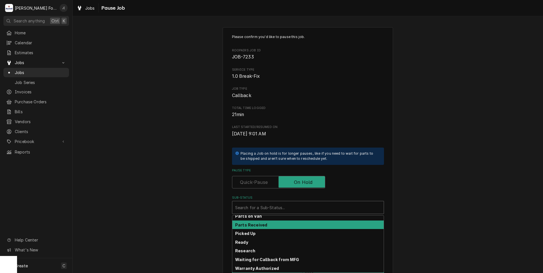
click at [263, 226] on div "Parts Received" at bounding box center [307, 225] width 151 height 9
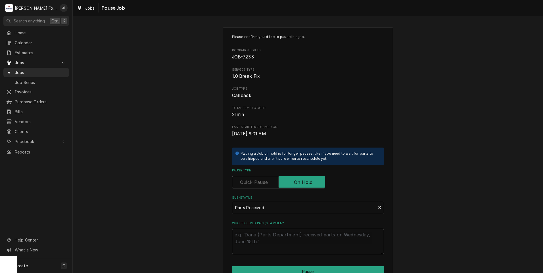
click at [263, 238] on textarea "Who received part(s) & when?" at bounding box center [308, 242] width 152 height 26
type textarea "x"
type textarea "0"
type textarea "x"
type textarea "09"
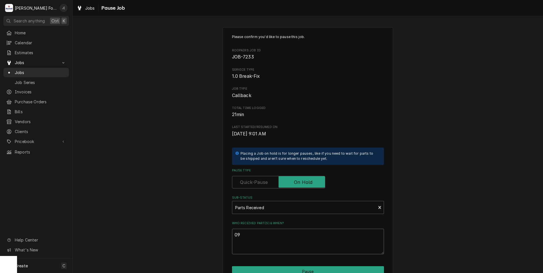
type textarea "x"
type textarea "09/"
type textarea "x"
type textarea "09/0"
type textarea "x"
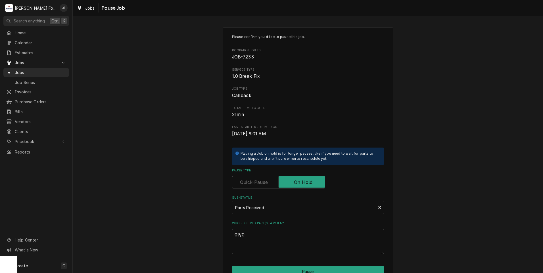
type textarea "09/04"
type textarea "x"
type textarea "09/04/"
type textarea "x"
type textarea "09/04/2"
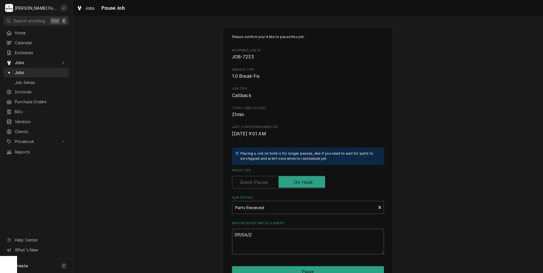
type textarea "x"
type textarea "09/04/20"
type textarea "x"
type textarea "09/04/202"
type textarea "x"
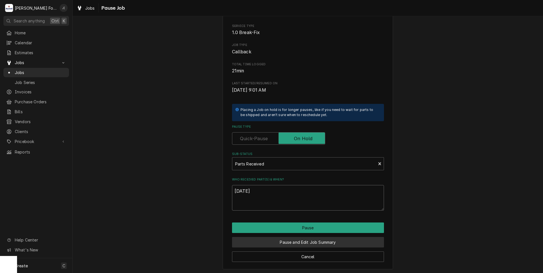
scroll to position [45, 0]
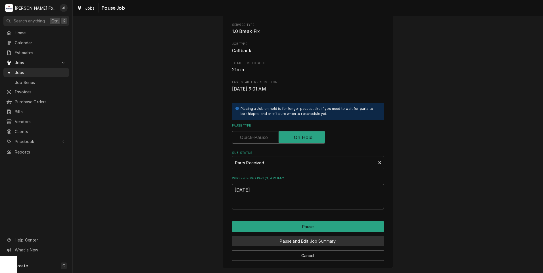
type textarea "[DATE]"
click at [326, 242] on button "Pause and Edit Job Summary" at bounding box center [308, 241] width 152 height 11
type textarea "x"
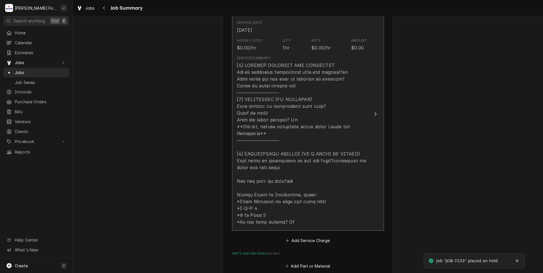
scroll to position [256, 0]
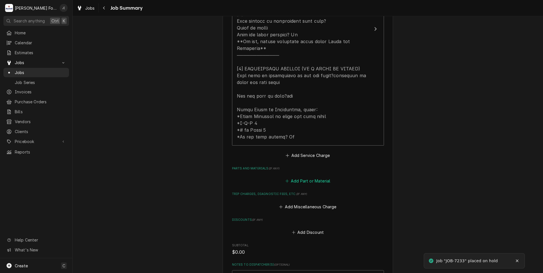
click at [309, 177] on button "Add Part or Material" at bounding box center [307, 181] width 47 height 8
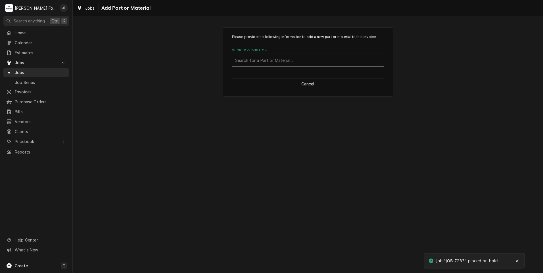
click at [251, 63] on div "Short Description" at bounding box center [308, 60] width 146 height 10
type input "B6700609"
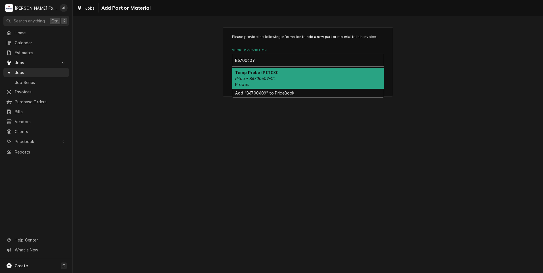
click at [281, 82] on div "Temp Probe (PITCO) Pitco • B6700609-CL Probes" at bounding box center [307, 78] width 151 height 21
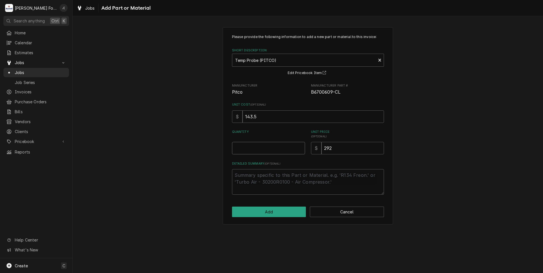
click at [270, 149] on input "Quantity" at bounding box center [268, 148] width 73 height 13
type textarea "x"
type input "1"
click at [266, 216] on button "Add" at bounding box center [269, 212] width 74 height 11
type textarea "x"
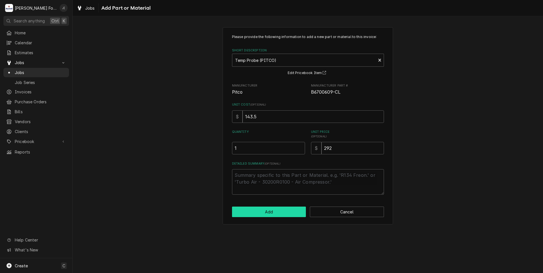
scroll to position [256, 0]
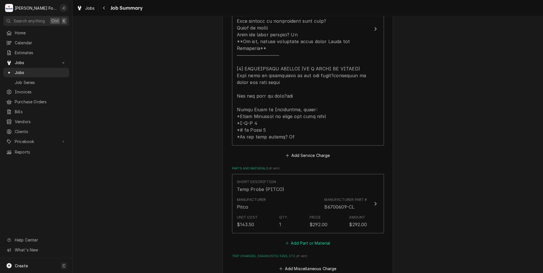
click at [296, 239] on button "Add Part or Material" at bounding box center [307, 243] width 47 height 8
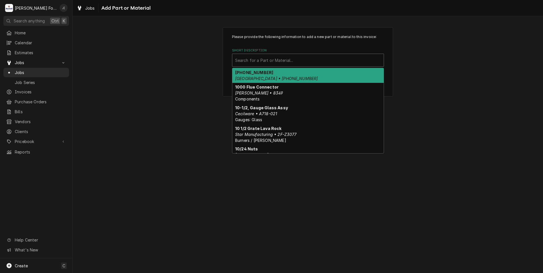
click at [282, 60] on div "Short Description" at bounding box center [308, 60] width 146 height 10
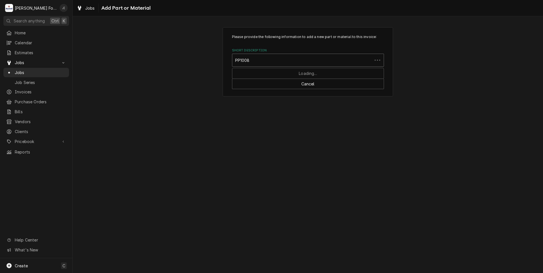
type input "PP10084"
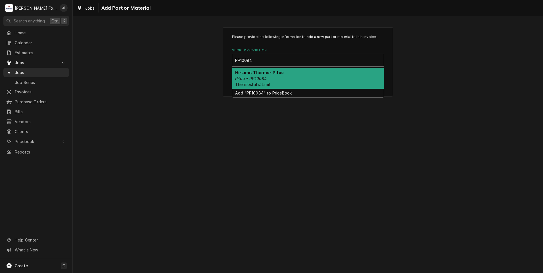
click at [275, 78] on div "Hi-Limit Thermo- Pitco Pitco • PP10084 Thermostats: Limit" at bounding box center [307, 78] width 151 height 21
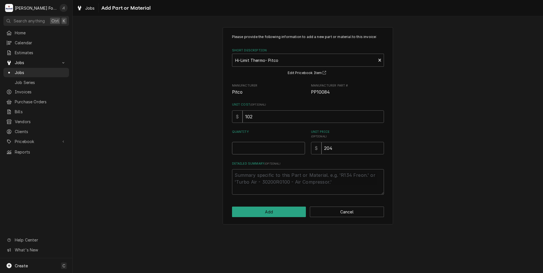
click at [274, 151] on input "Quantity" at bounding box center [268, 148] width 73 height 13
type textarea "x"
type input "1"
click at [291, 211] on button "Add" at bounding box center [269, 212] width 74 height 11
type textarea "x"
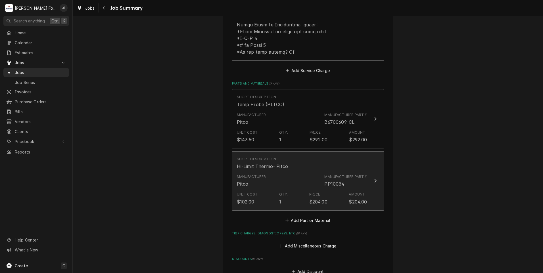
scroll to position [341, 0]
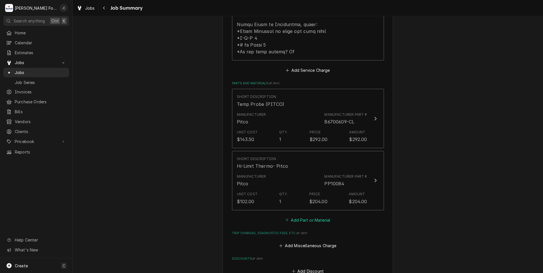
click at [299, 216] on button "Add Part or Material" at bounding box center [307, 220] width 47 height 8
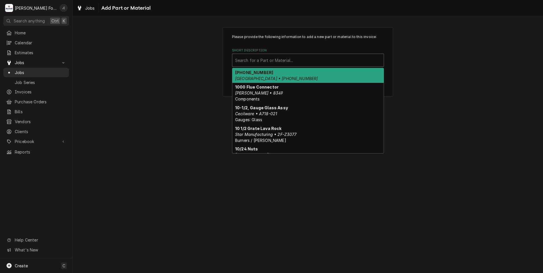
click at [272, 59] on div "Short Description" at bounding box center [308, 60] width 146 height 10
type input "1"
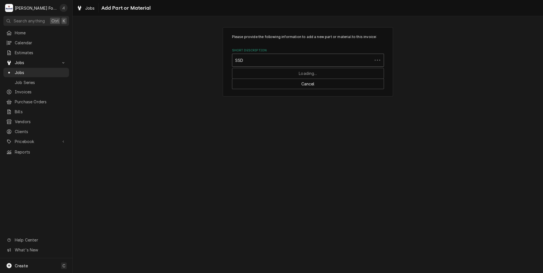
type input "SSDT"
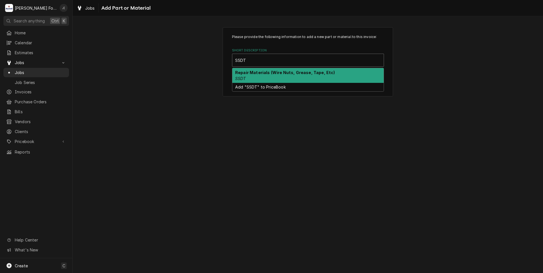
click at [235, 75] on div "Repair Materials (Wire Nuts, Grease, Tape, Etc) SSDT" at bounding box center [307, 75] width 151 height 15
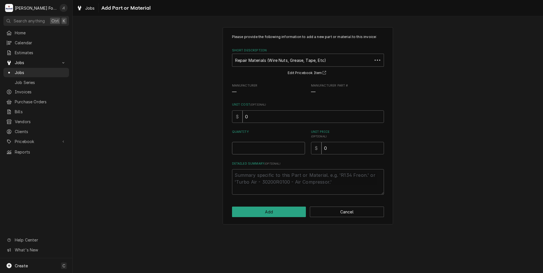
click at [269, 148] on input "Quantity" at bounding box center [268, 148] width 73 height 13
type textarea "x"
type input "1"
type textarea "x"
type input "1"
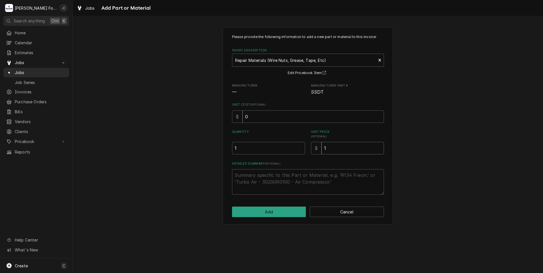
type textarea "x"
type input "10"
click at [284, 211] on button "Add" at bounding box center [269, 212] width 74 height 11
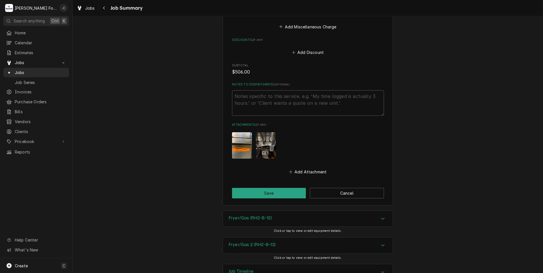
scroll to position [625, 0]
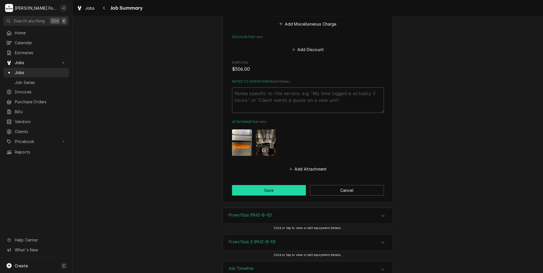
click at [270, 185] on button "Save" at bounding box center [269, 190] width 74 height 11
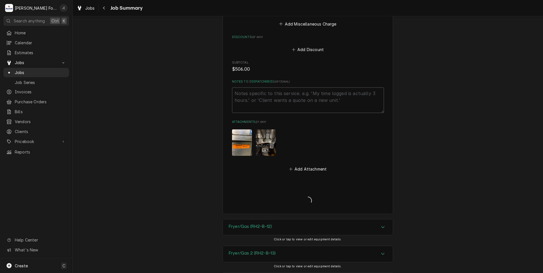
scroll to position [640, 0]
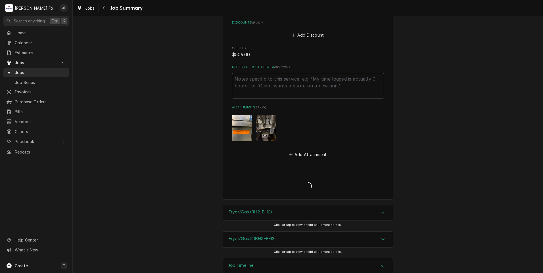
type textarea "x"
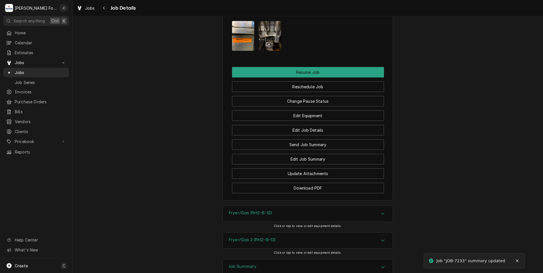
scroll to position [874, 0]
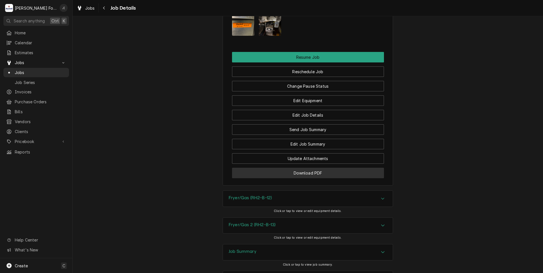
click at [283, 168] on button "Download PDF" at bounding box center [308, 173] width 152 height 11
